Goal: Task Accomplishment & Management: Manage account settings

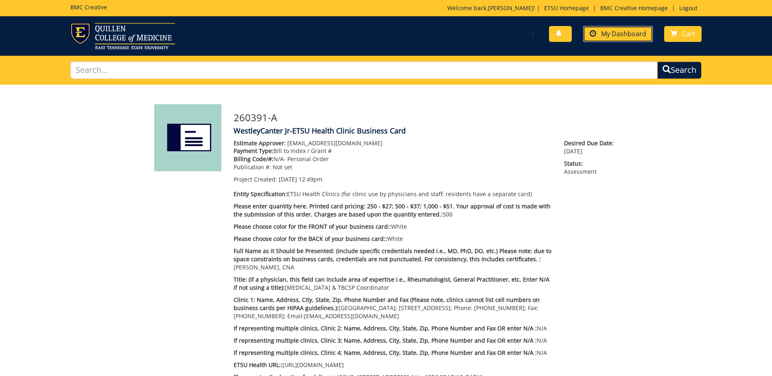
click at [624, 28] on link "My Dashboard" at bounding box center [618, 34] width 70 height 16
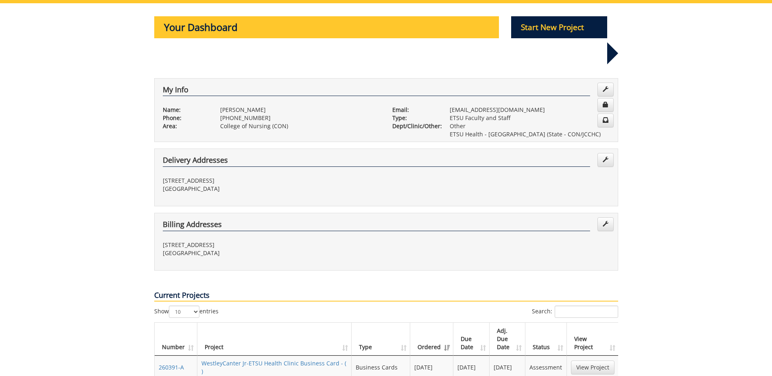
scroll to position [203, 0]
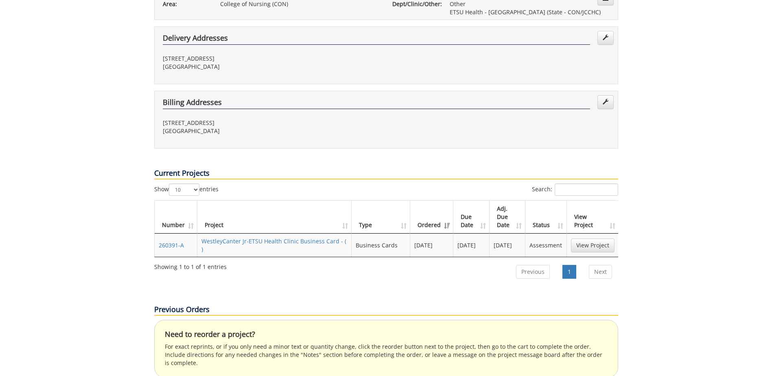
click at [582, 234] on td "View Project" at bounding box center [593, 245] width 52 height 23
click at [583, 238] on link "View Project" at bounding box center [593, 245] width 44 height 14
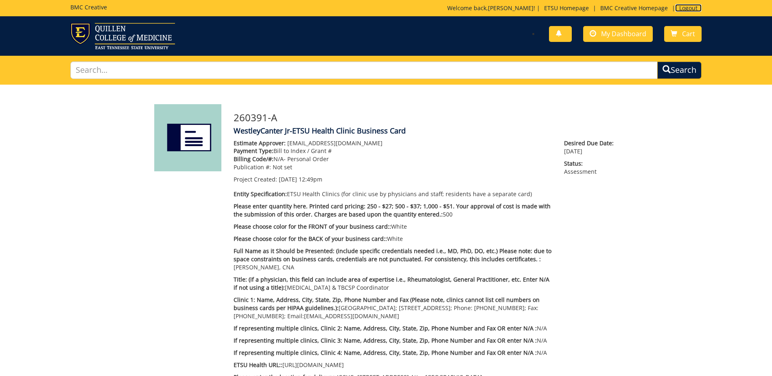
click at [685, 9] on link "Logout" at bounding box center [688, 8] width 26 height 8
